Goal: Transaction & Acquisition: Purchase product/service

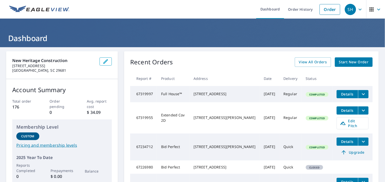
click at [348, 61] on span "Start New Order" at bounding box center [354, 62] width 30 height 6
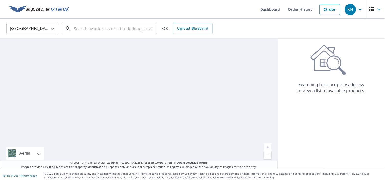
click at [101, 26] on input "text" at bounding box center [110, 28] width 73 height 14
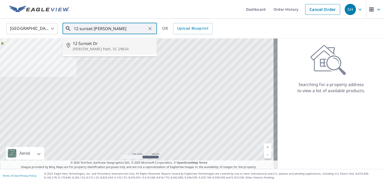
click at [105, 50] on p "[PERSON_NAME] Path, SC 29654" at bounding box center [113, 49] width 80 height 5
type input "[STREET_ADDRESS][PERSON_NAME]"
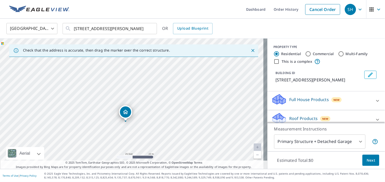
drag, startPoint x: 174, startPoint y: 114, endPoint x: 165, endPoint y: 137, distance: 24.7
click at [165, 137] on div "[STREET_ADDRESS][PERSON_NAME]" at bounding box center [134, 104] width 268 height 131
click at [161, 127] on div "[STREET_ADDRESS][PERSON_NAME]" at bounding box center [134, 104] width 268 height 131
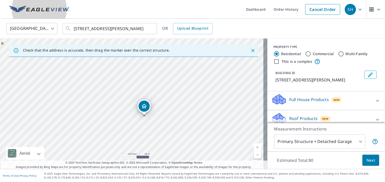
click at [56, 11] on img at bounding box center [39, 10] width 60 height 8
